Goal: Contribute content

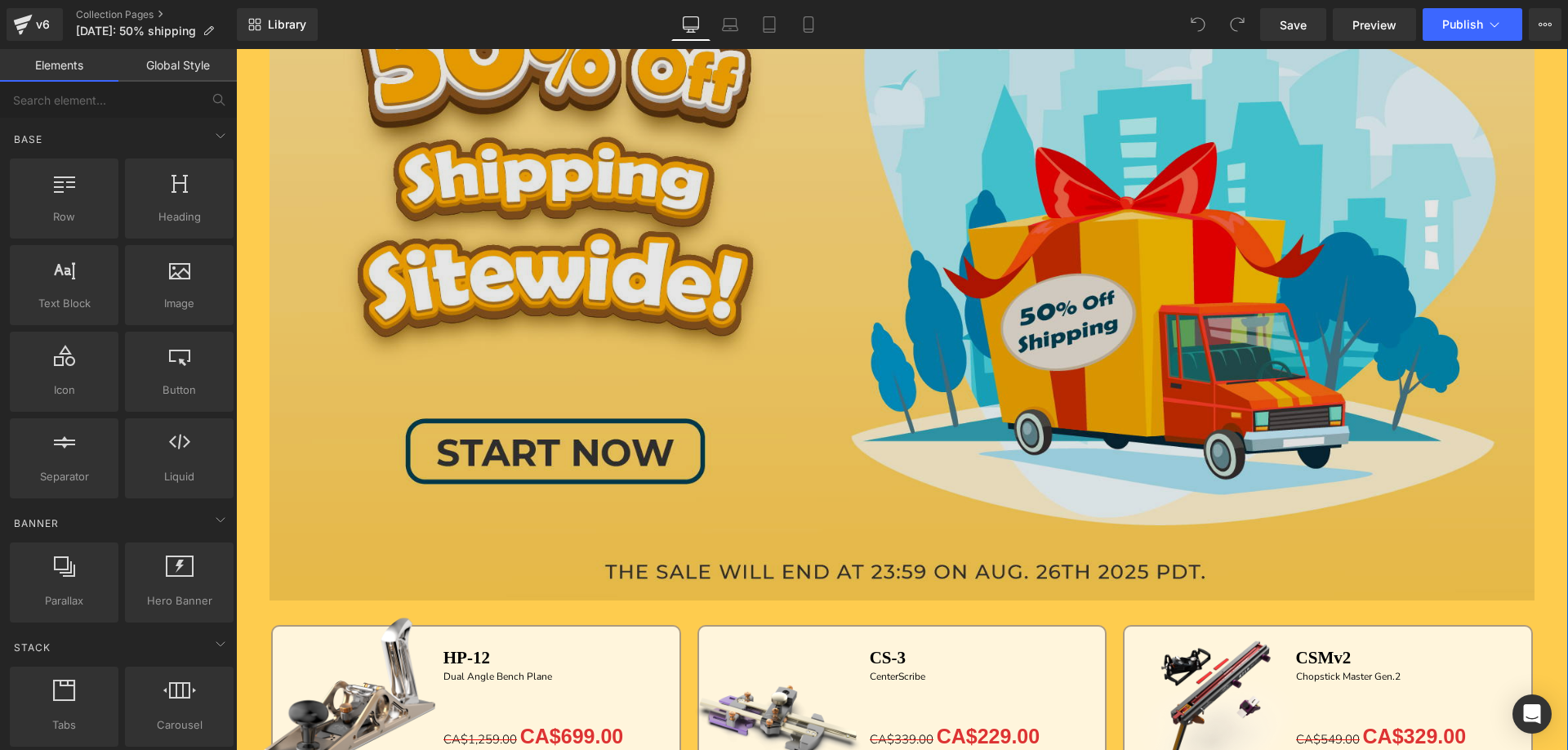
scroll to position [327, 0]
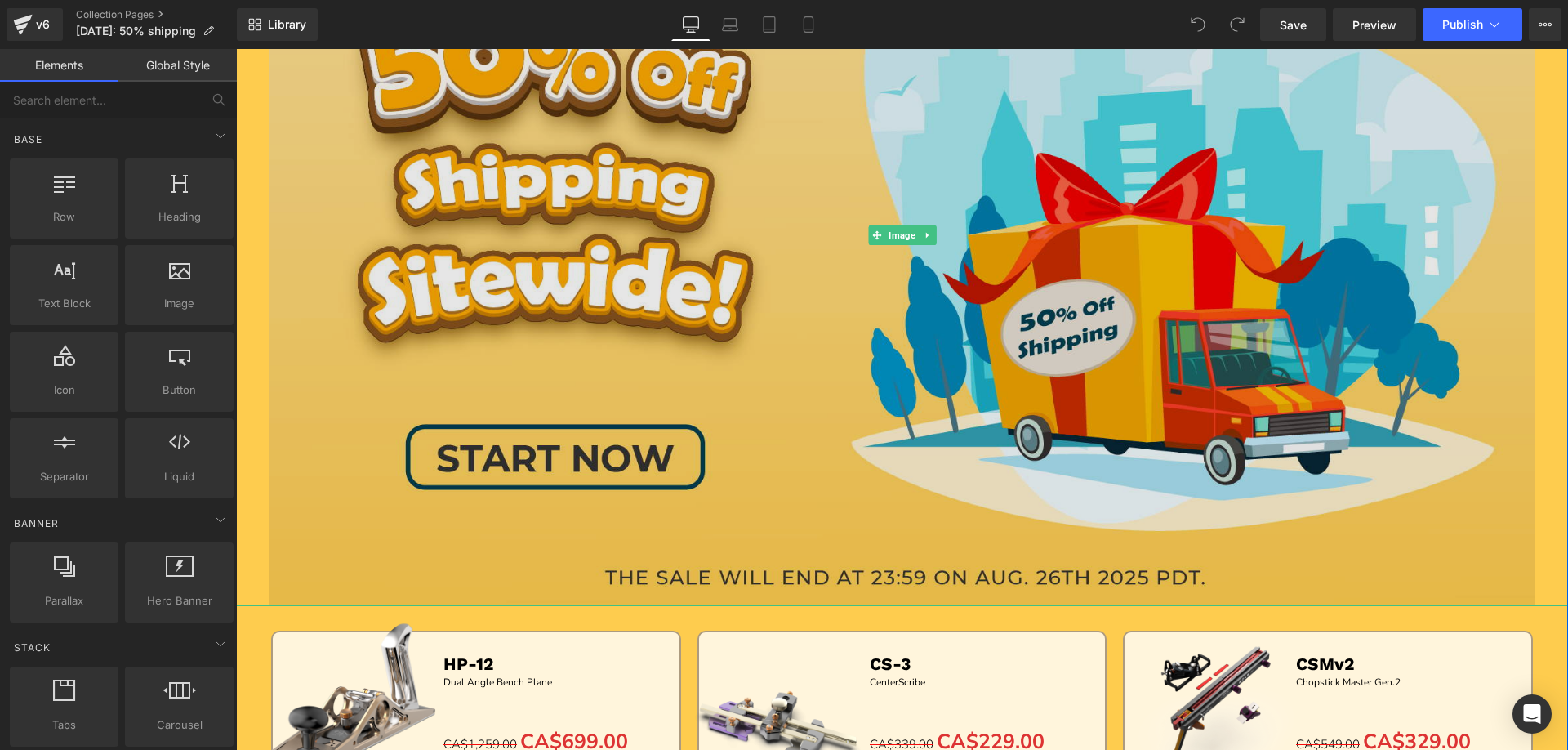
click at [739, 249] on img at bounding box center [901, 235] width 1265 height 742
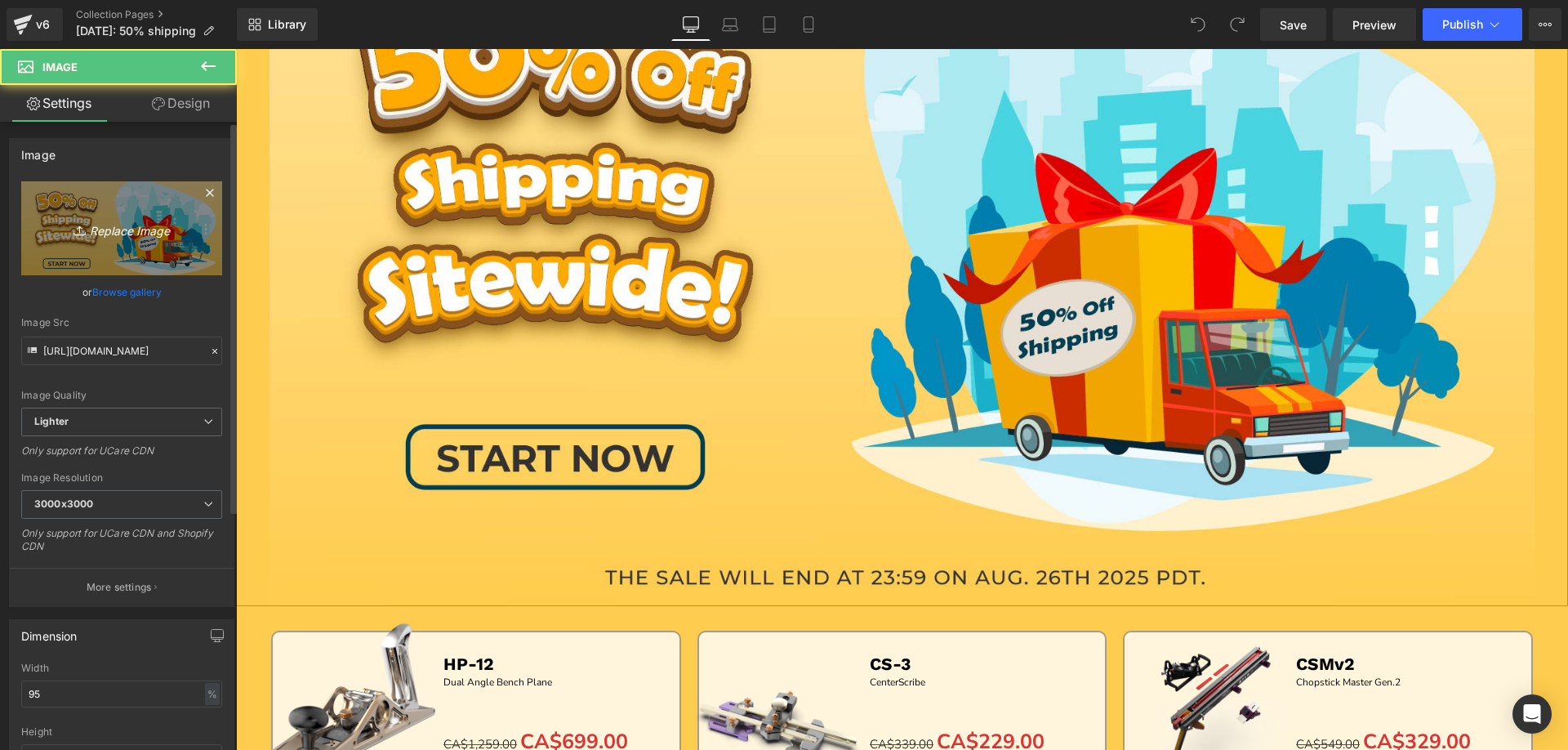
click at [116, 245] on link "Replace Image" at bounding box center [122, 228] width 201 height 94
type input "C:\fakepath\画板 2 副本.jpg"
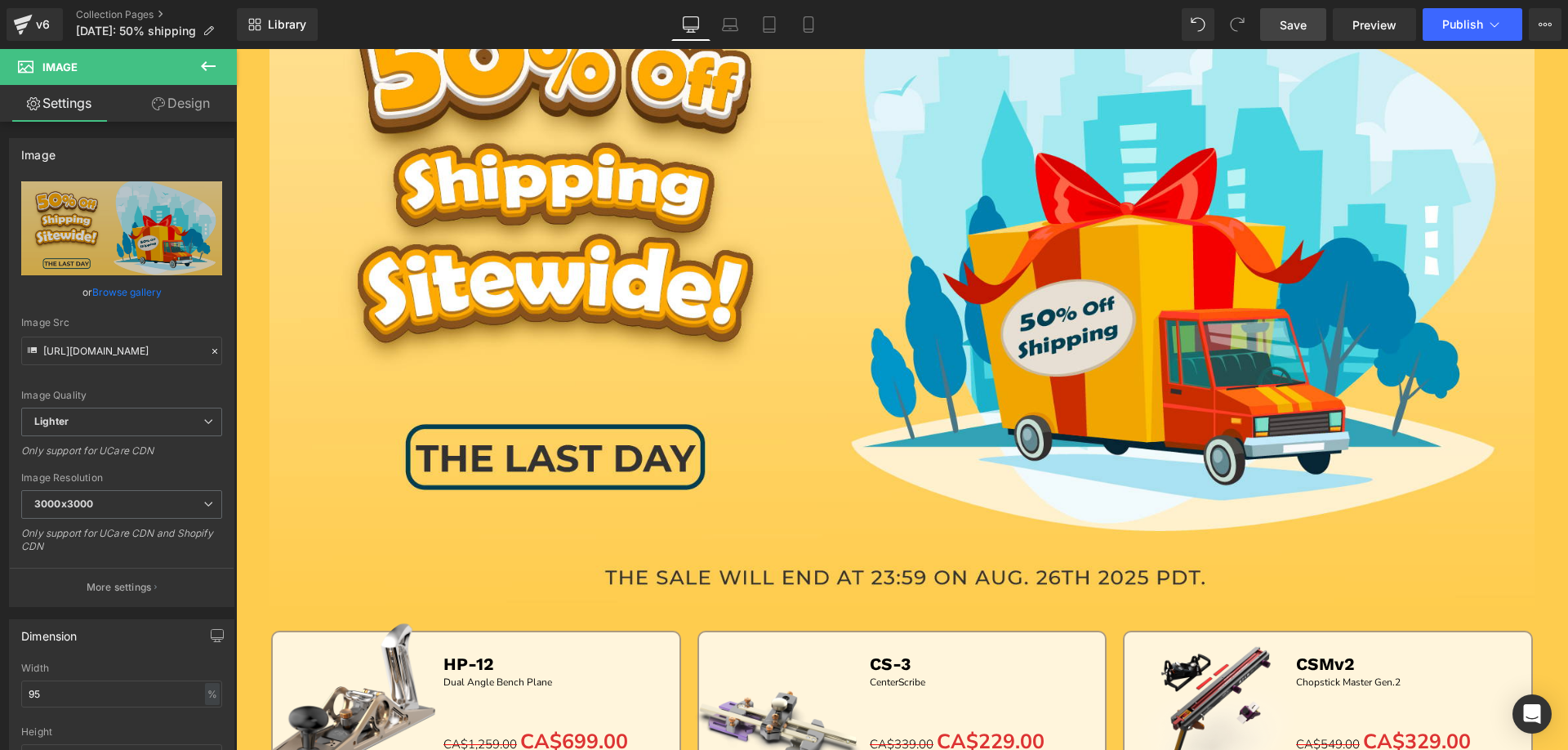
drag, startPoint x: 1280, startPoint y: 23, endPoint x: 725, endPoint y: 60, distance: 556.2
click at [1280, 23] on span "Save" at bounding box center [1293, 25] width 27 height 17
